Goal: Check status: Check status

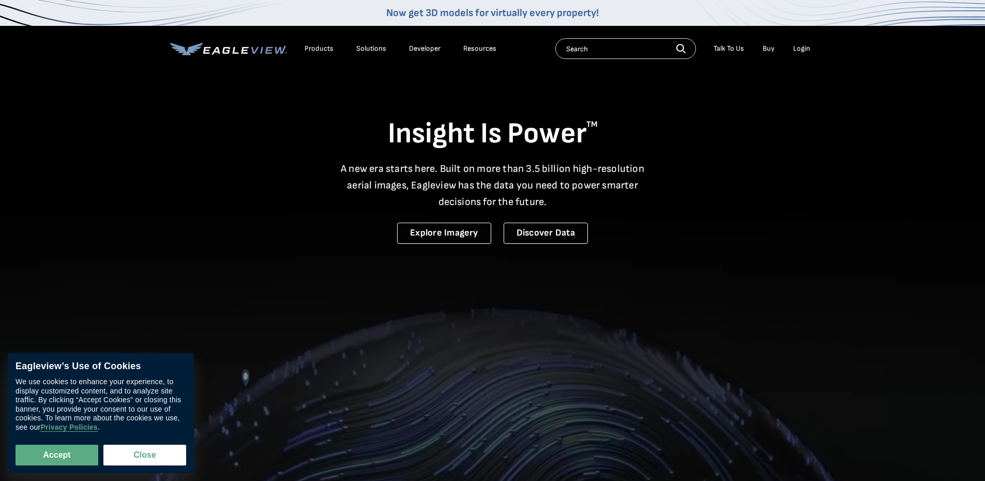
click at [805, 47] on div "Login" at bounding box center [801, 48] width 17 height 9
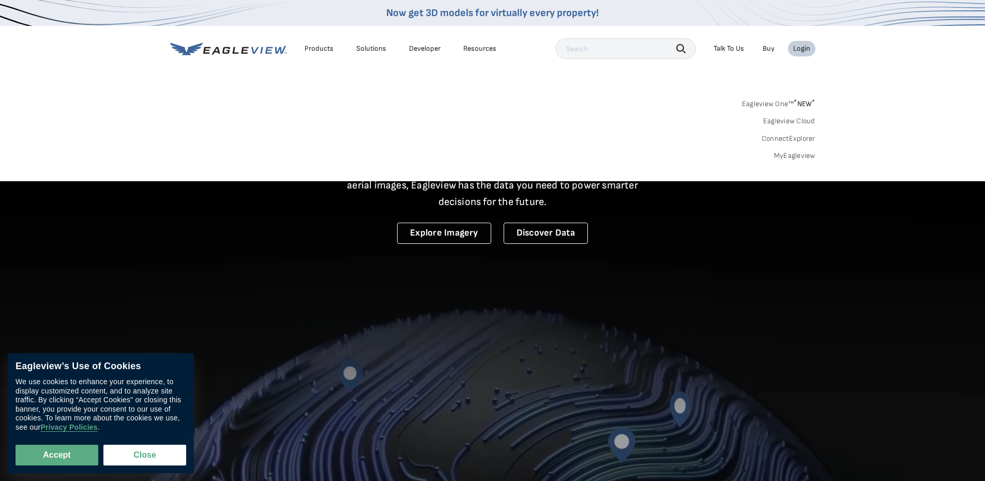
click at [799, 155] on link "MyEagleview" at bounding box center [794, 155] width 41 height 9
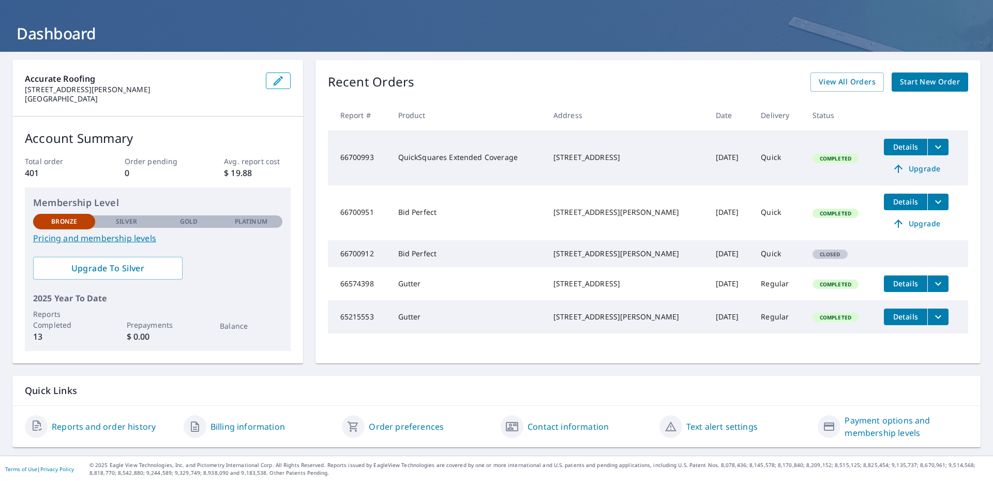
scroll to position [50, 0]
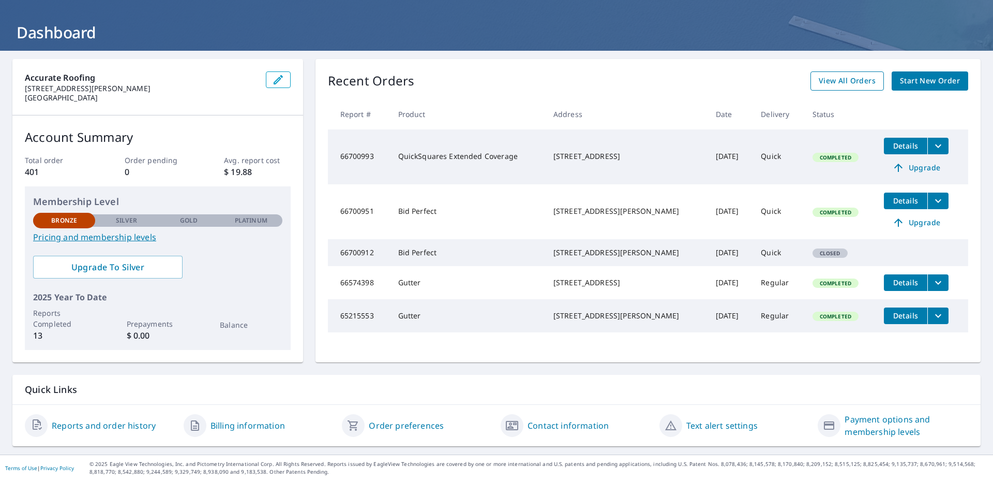
click at [857, 76] on span "View All Orders" at bounding box center [847, 80] width 57 height 13
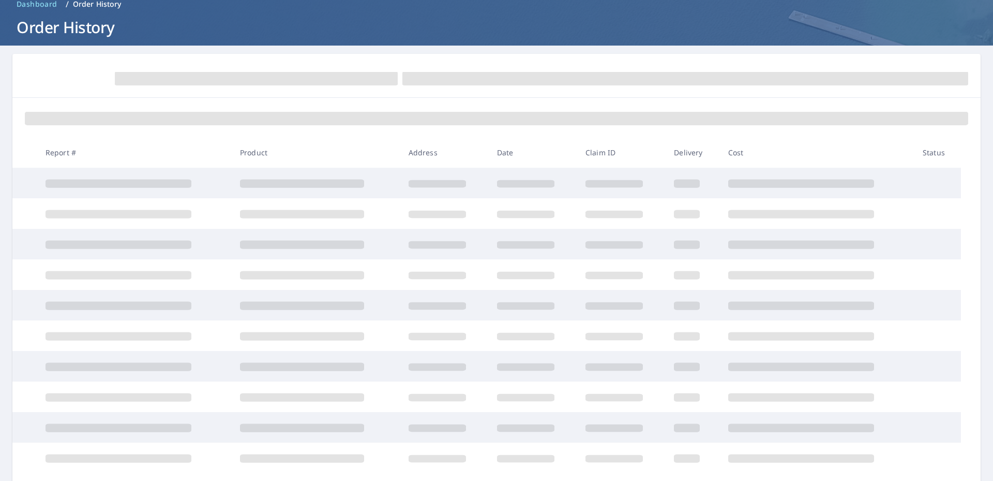
scroll to position [50, 0]
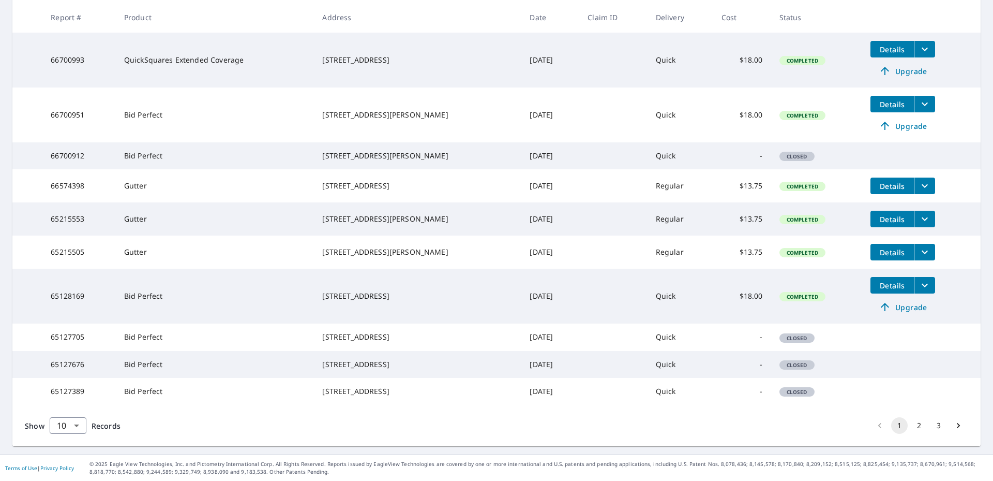
scroll to position [254, 0]
drag, startPoint x: 915, startPoint y: 414, endPoint x: 915, endPoint y: 419, distance: 5.7
click at [915, 419] on div "Show 10 10 ​ Records 1 2 3" at bounding box center [496, 424] width 968 height 41
click at [912, 418] on button "2" at bounding box center [919, 425] width 17 height 17
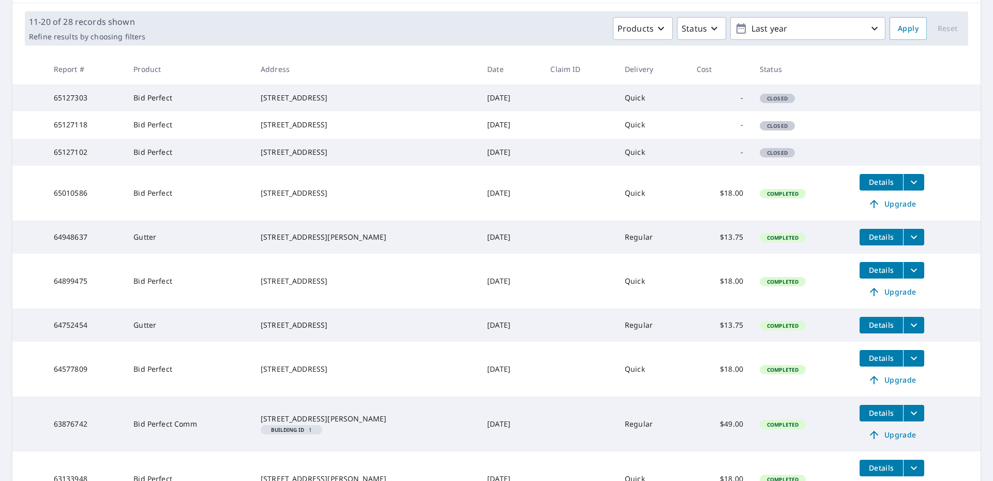
scroll to position [159, 0]
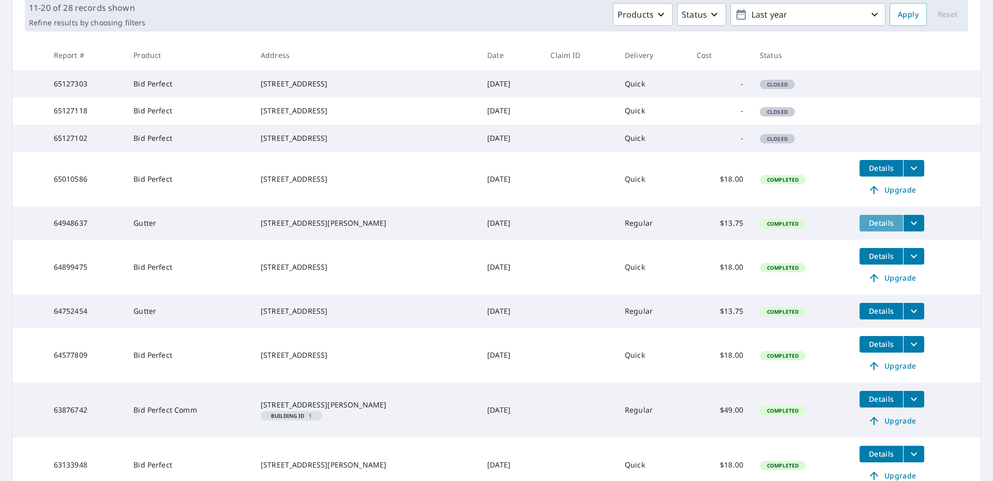
click at [882, 228] on span "Details" at bounding box center [881, 223] width 31 height 10
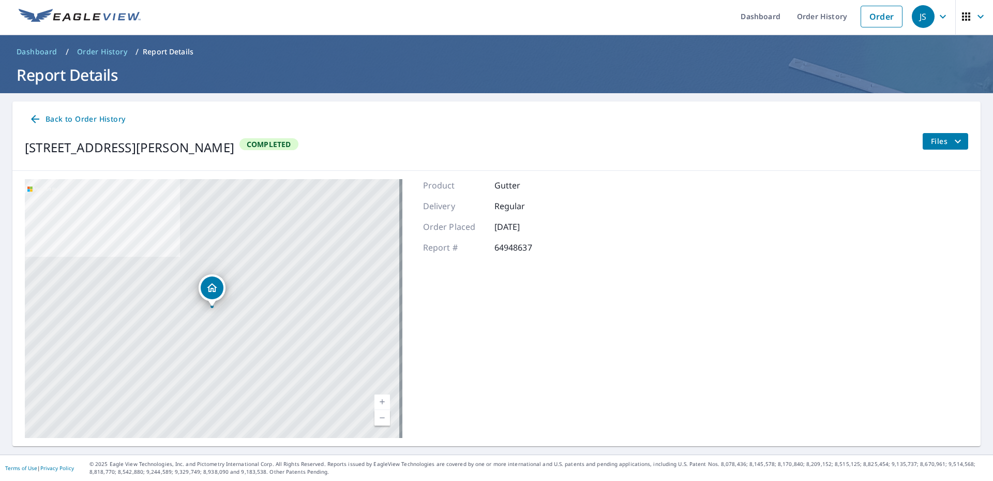
click at [952, 136] on icon "filesDropdownBtn-64948637" at bounding box center [958, 141] width 12 height 12
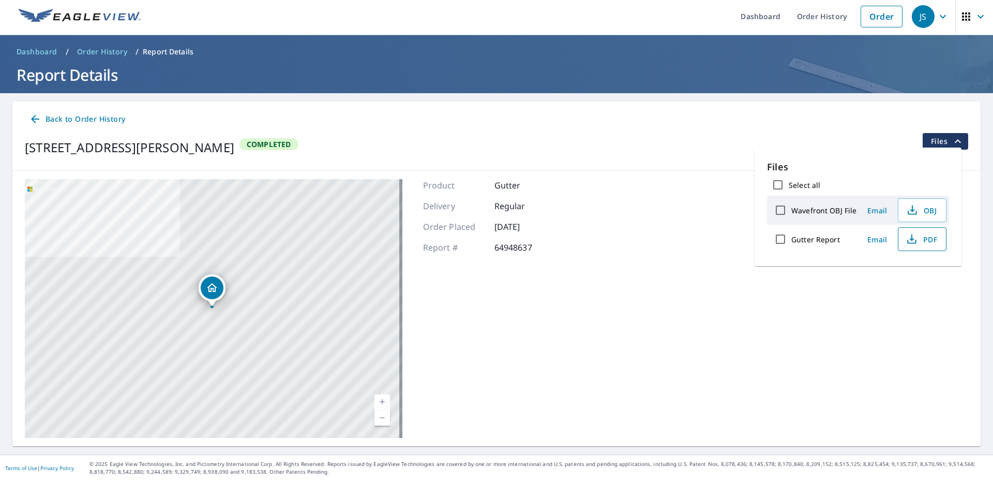
click at [935, 240] on span "PDF" at bounding box center [921, 239] width 33 height 12
